Goal: Information Seeking & Learning: Learn about a topic

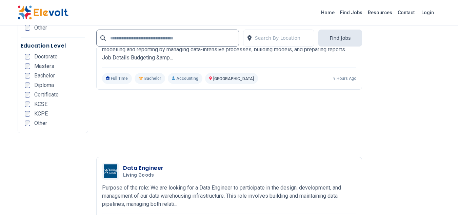
scroll to position [1277, 0]
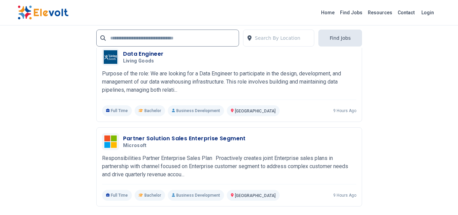
scroll to position [1560, 0]
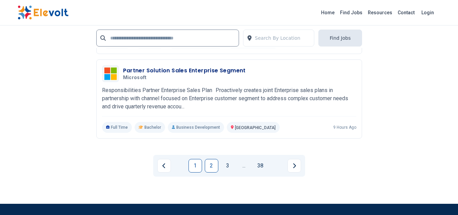
click at [211, 164] on link "2" at bounding box center [212, 166] width 14 height 14
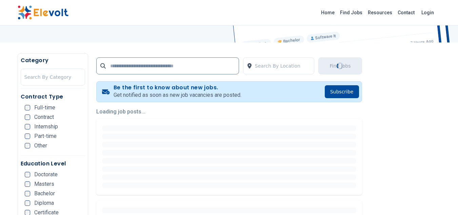
scroll to position [136, 0]
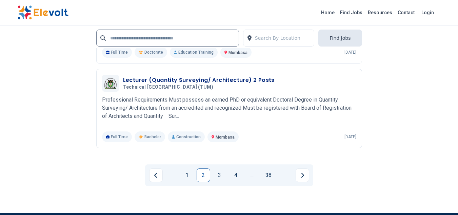
scroll to position [1560, 0]
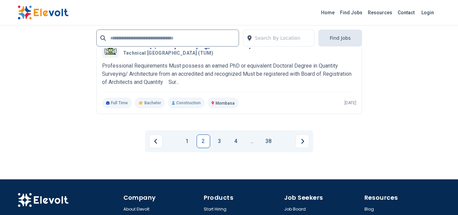
click at [217, 142] on link "3" at bounding box center [220, 141] width 14 height 14
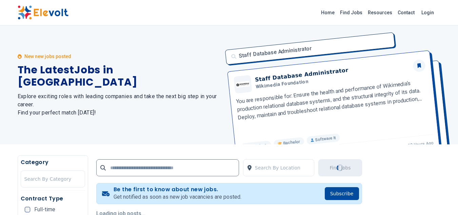
scroll to position [102, 0]
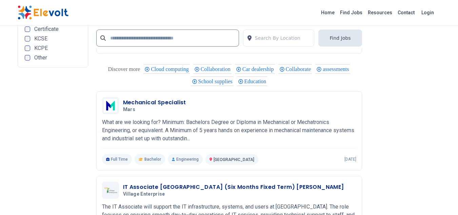
scroll to position [1492, 0]
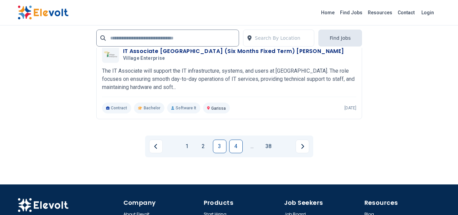
click at [232, 147] on link "4" at bounding box center [236, 146] width 14 height 14
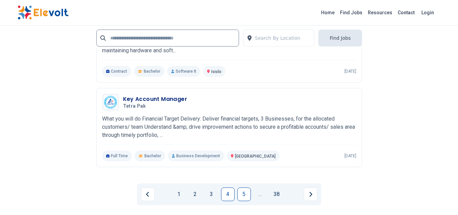
scroll to position [1594, 0]
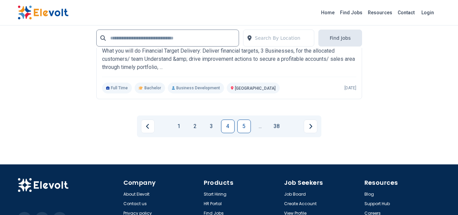
click at [247, 127] on link "5" at bounding box center [244, 126] width 14 height 14
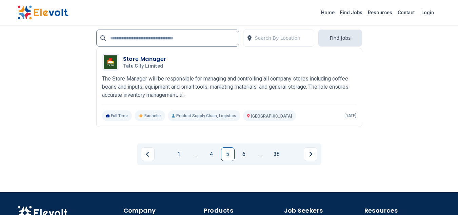
scroll to position [1543, 0]
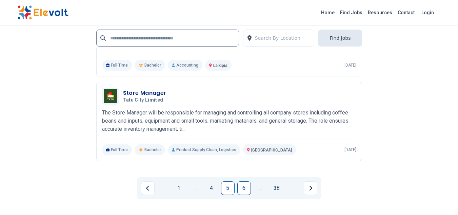
click at [239, 186] on link "6" at bounding box center [244, 188] width 14 height 14
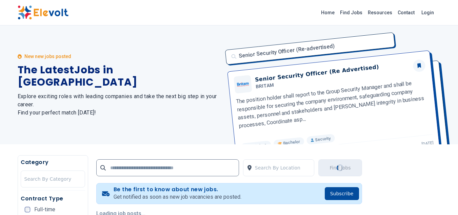
scroll to position [136, 0]
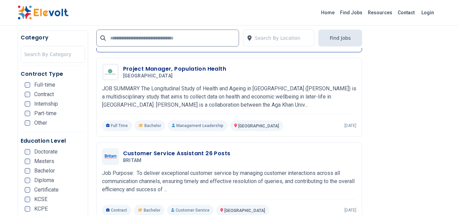
scroll to position [1289, 0]
